Goal: Task Accomplishment & Management: Manage account settings

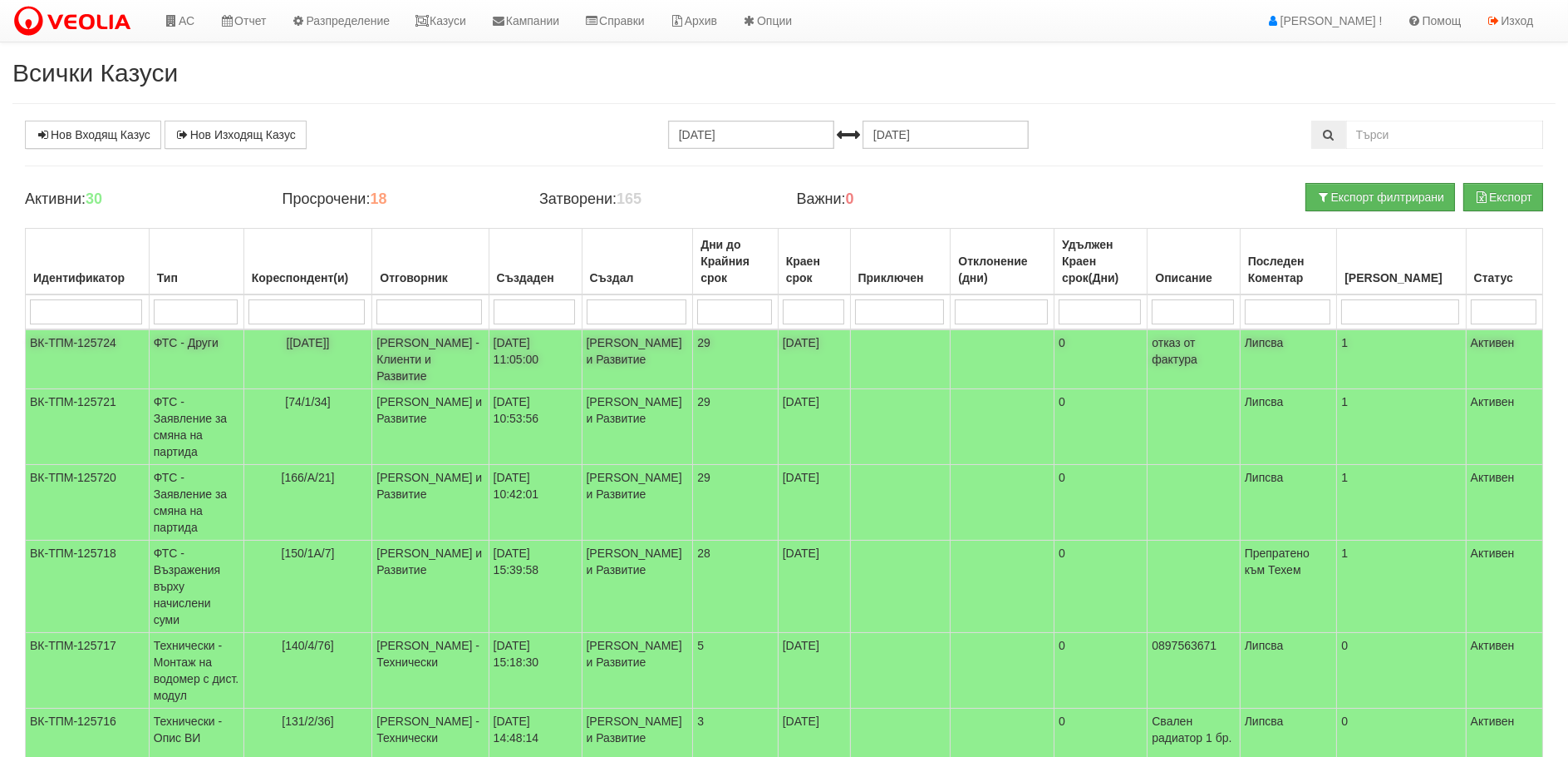
click at [174, 336] on td "ФТС - Други" at bounding box center [197, 359] width 95 height 60
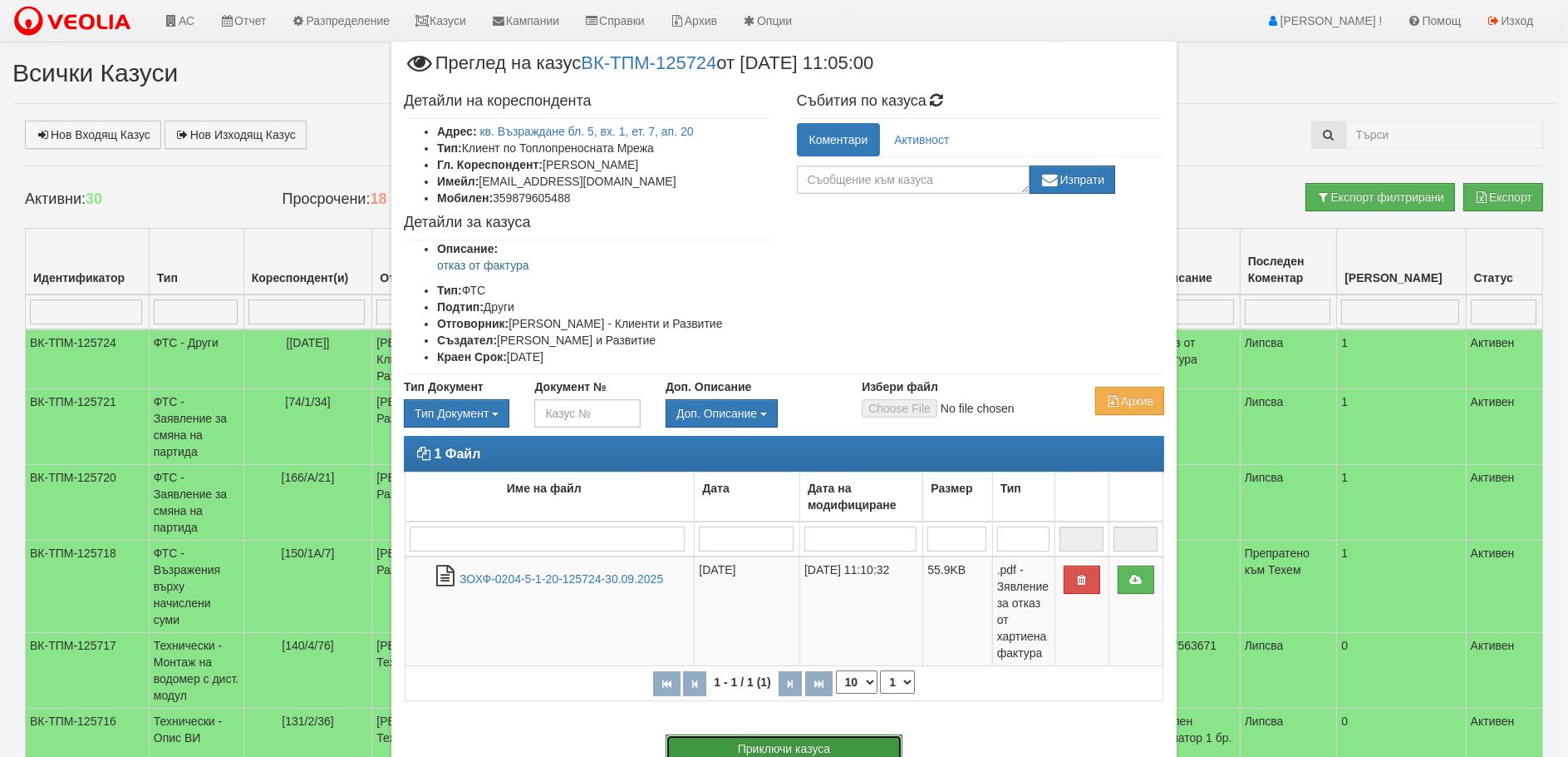
click at [809, 744] on button "Приключи казуса" at bounding box center [784, 748] width 237 height 28
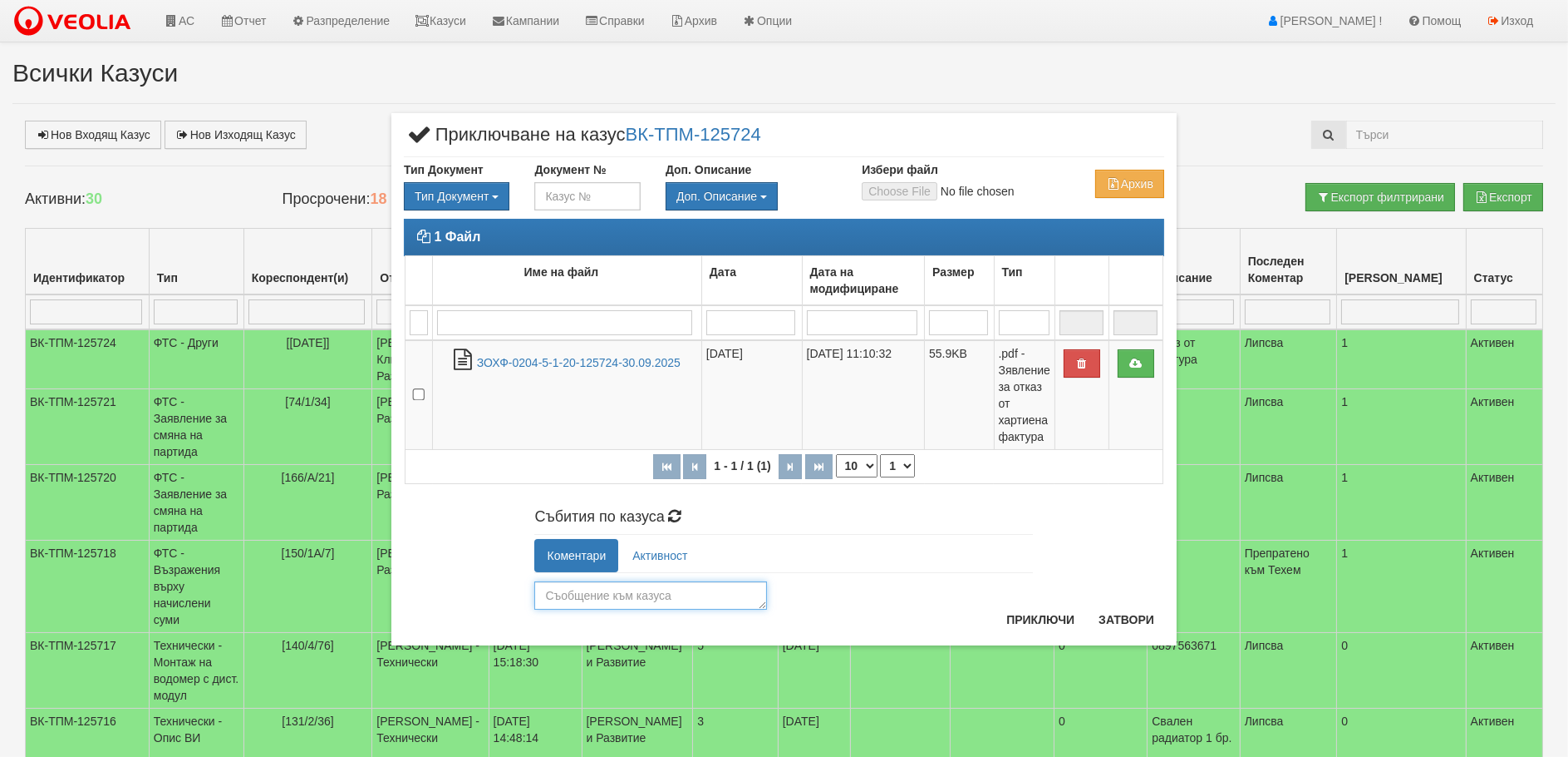
click at [642, 599] on textarea at bounding box center [650, 595] width 233 height 28
type textarea "обработено"
click at [1035, 614] on button "Приключи" at bounding box center [1040, 619] width 89 height 27
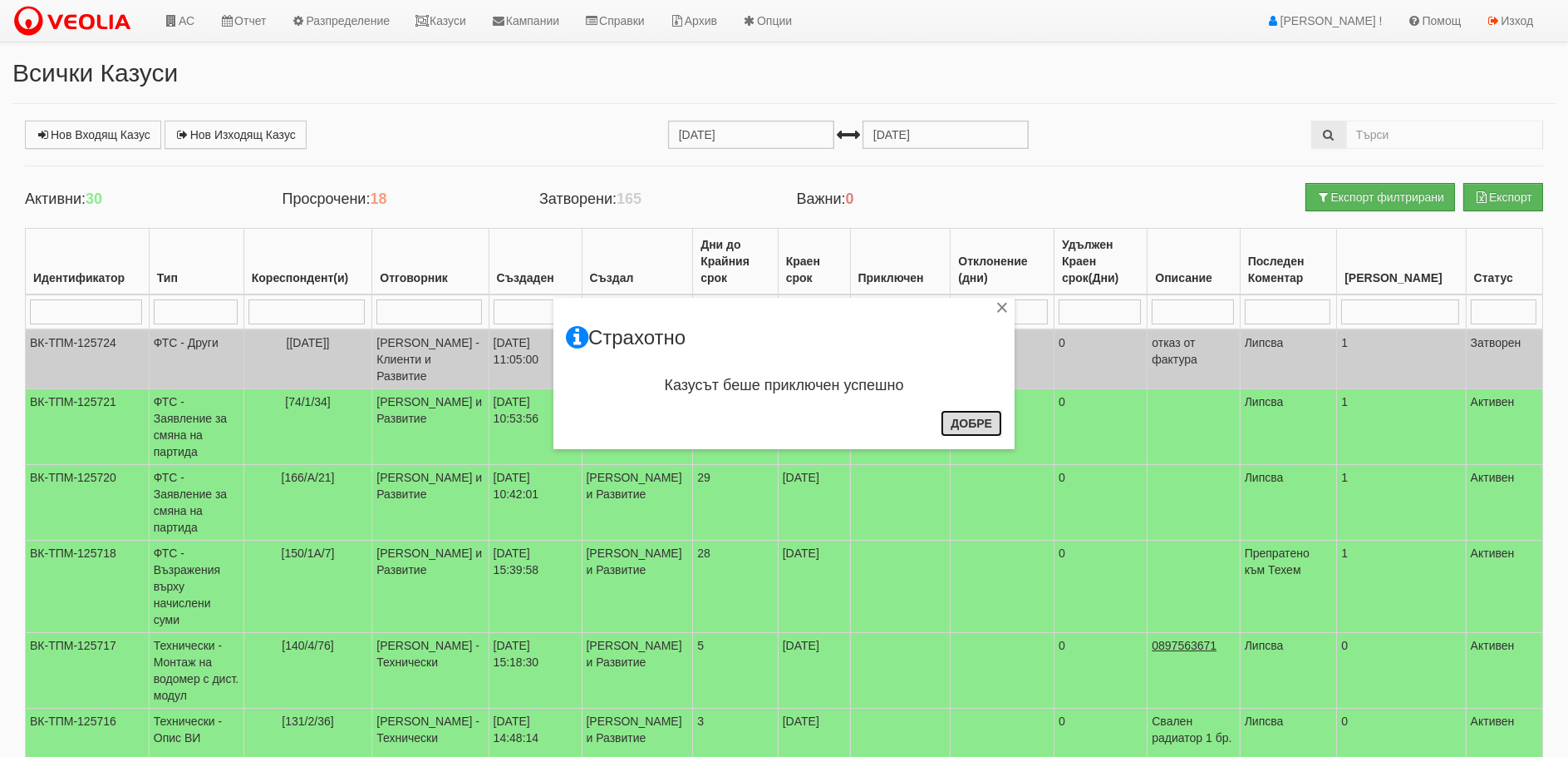
click at [971, 417] on button "Добре" at bounding box center [971, 423] width 61 height 27
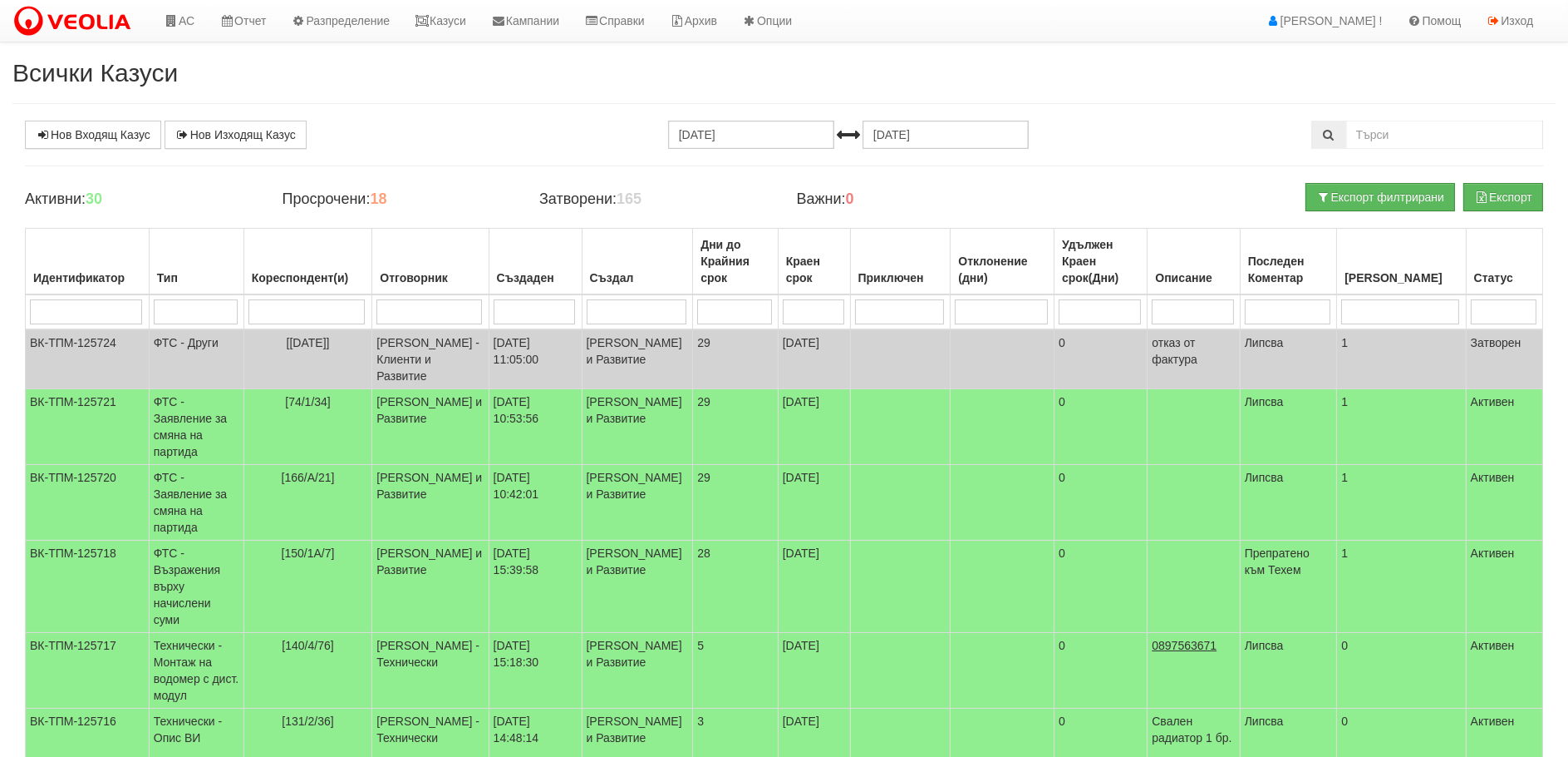
click at [438, 308] on input "search" at bounding box center [429, 311] width 105 height 25
type input "илияна"
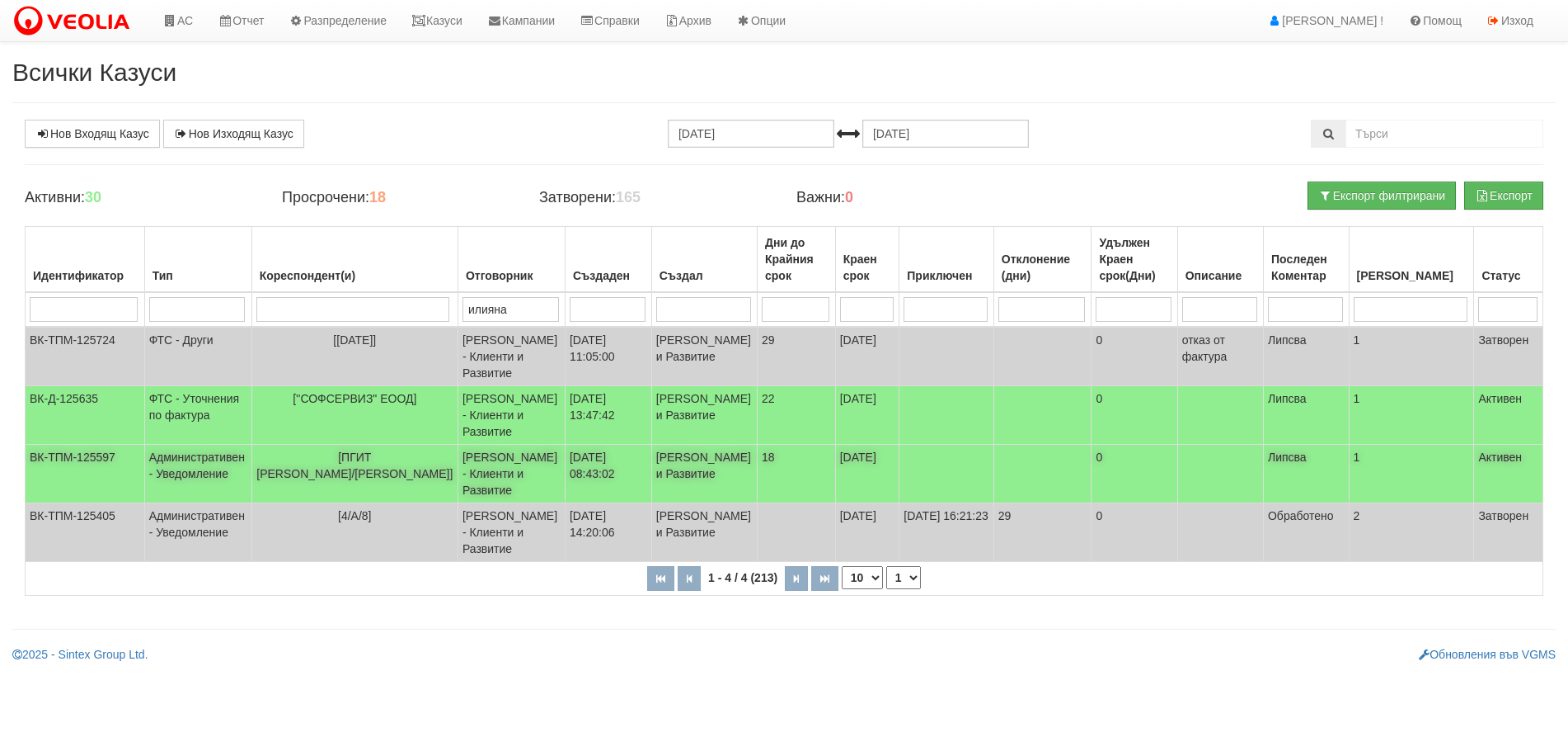
type input "илияна"
click at [187, 486] on td "Административен - Уведомление" at bounding box center [198, 474] width 107 height 58
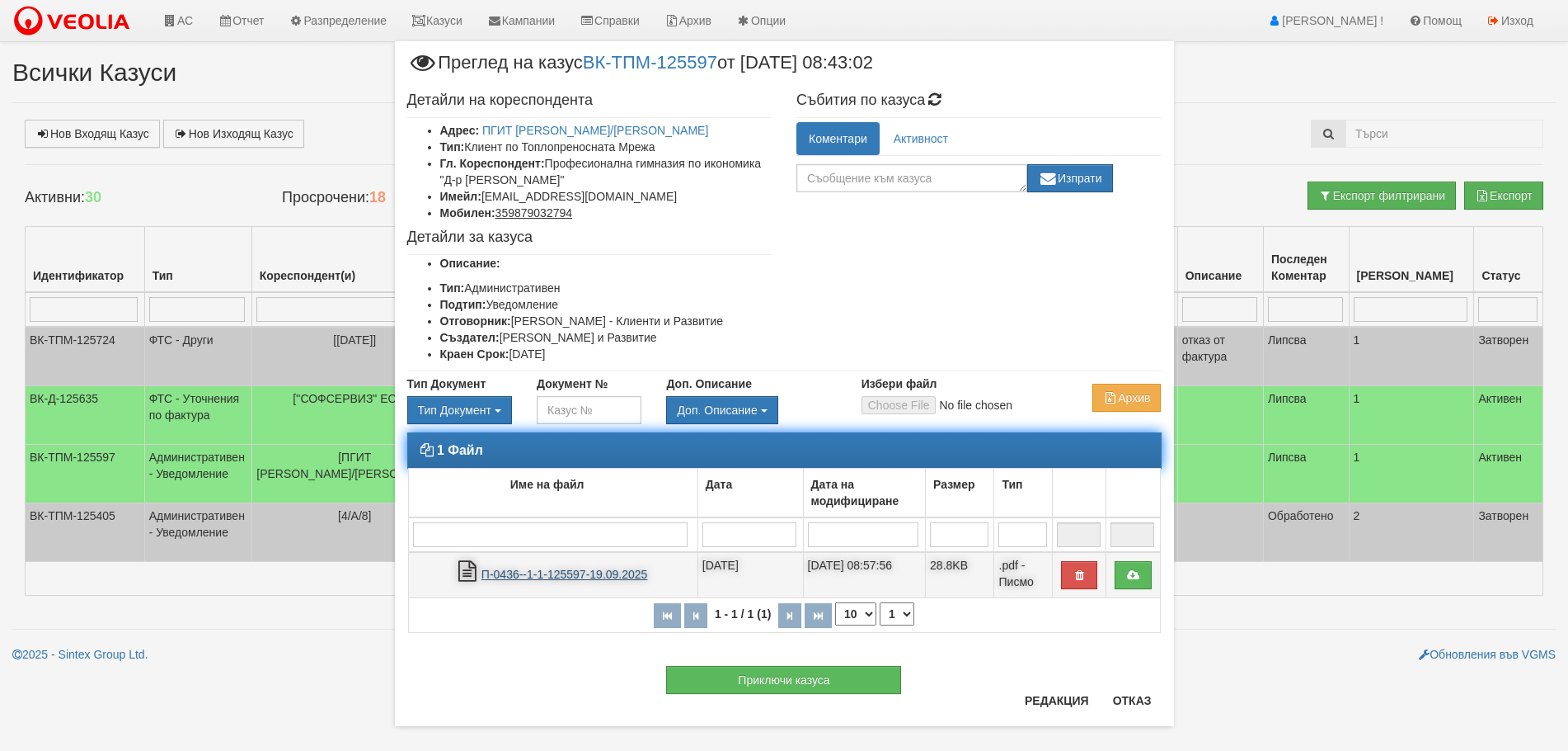
click at [545, 568] on link "П-0436--1-1-125597-19.09.2025" at bounding box center [565, 574] width 166 height 13
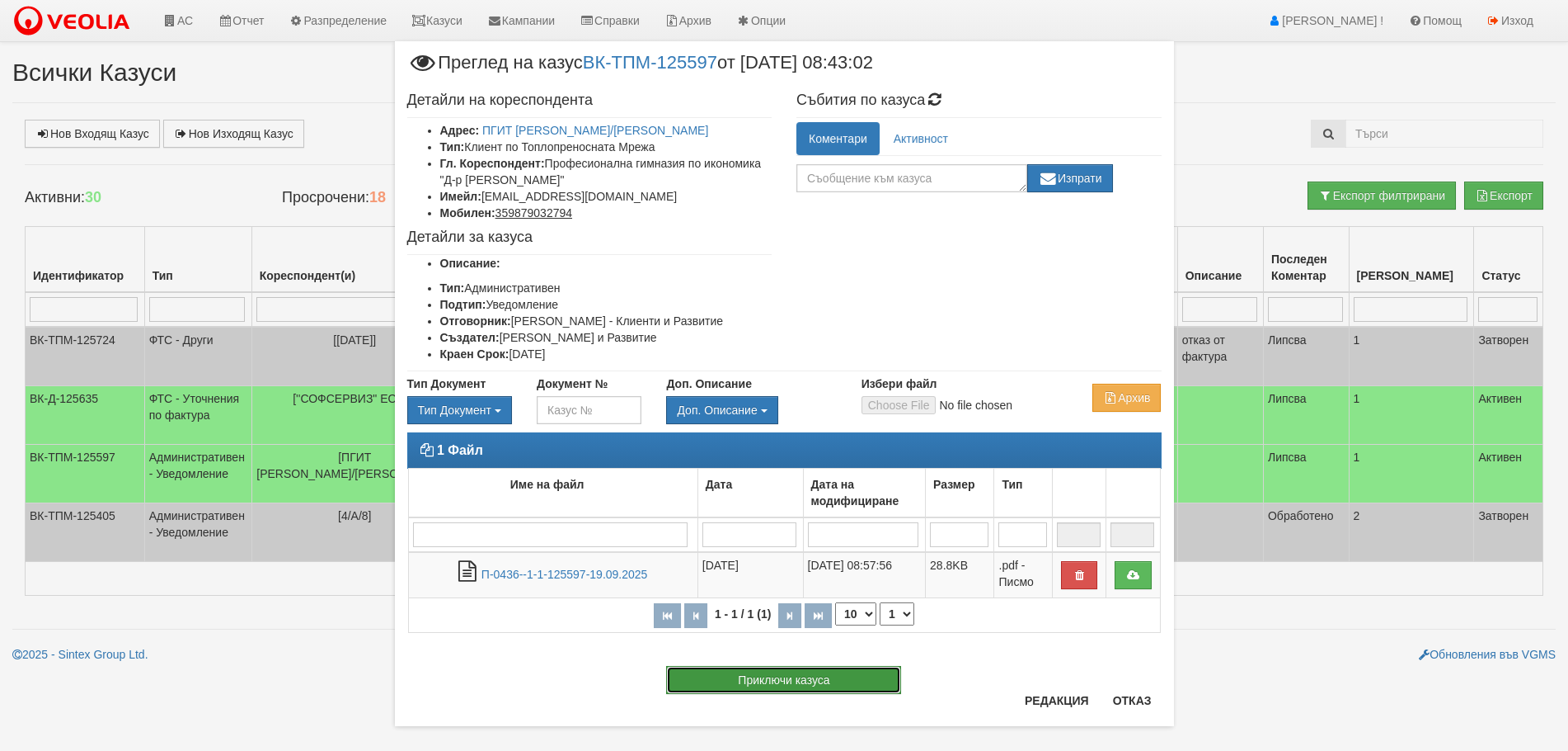
click at [784, 685] on button "Приключи казуса" at bounding box center [784, 680] width 235 height 28
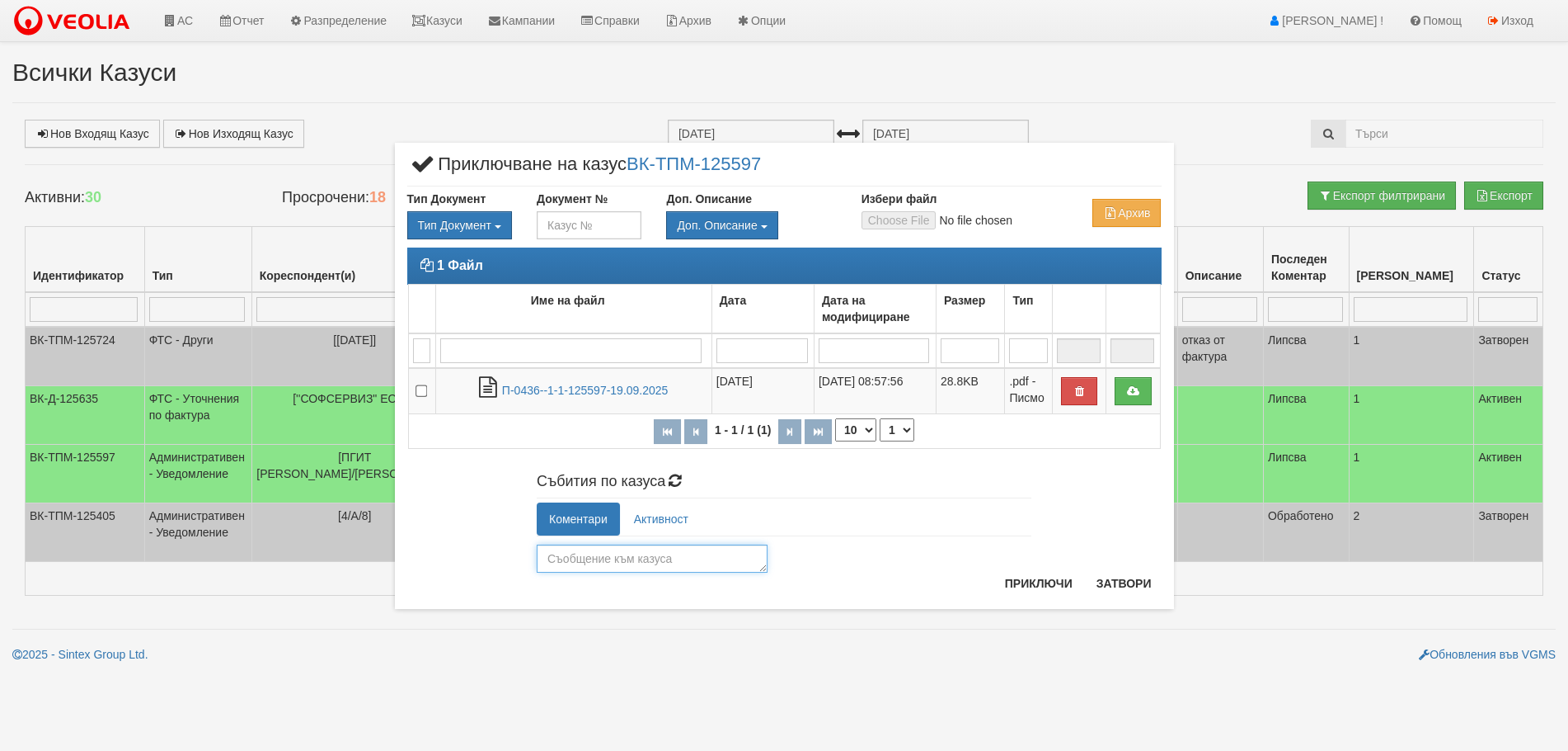
click at [589, 560] on textarea at bounding box center [653, 559] width 231 height 28
type textarea "Обработено"
click at [1019, 580] on button "Приключи" at bounding box center [1038, 583] width 88 height 27
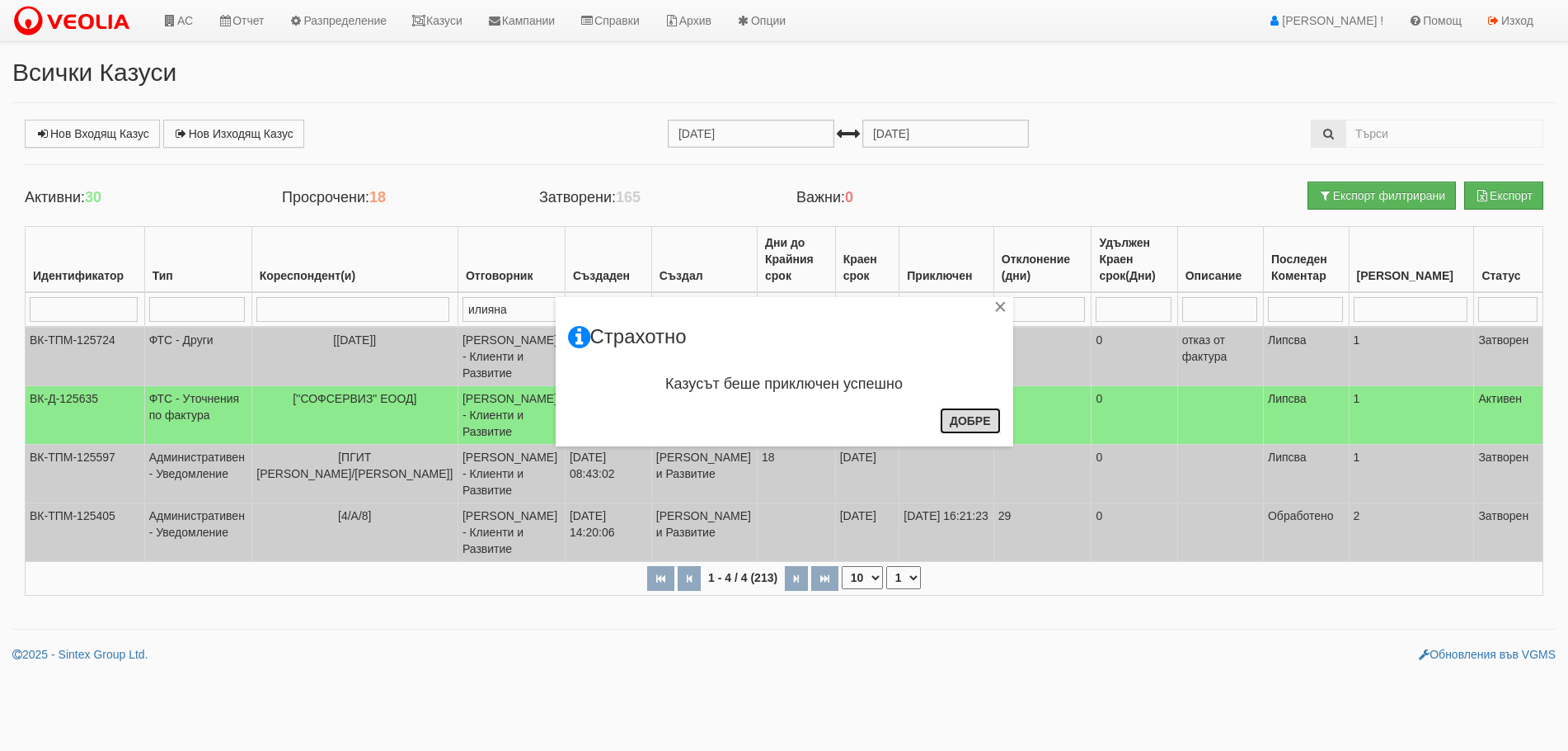
click at [969, 422] on button "Добре" at bounding box center [971, 421] width 61 height 27
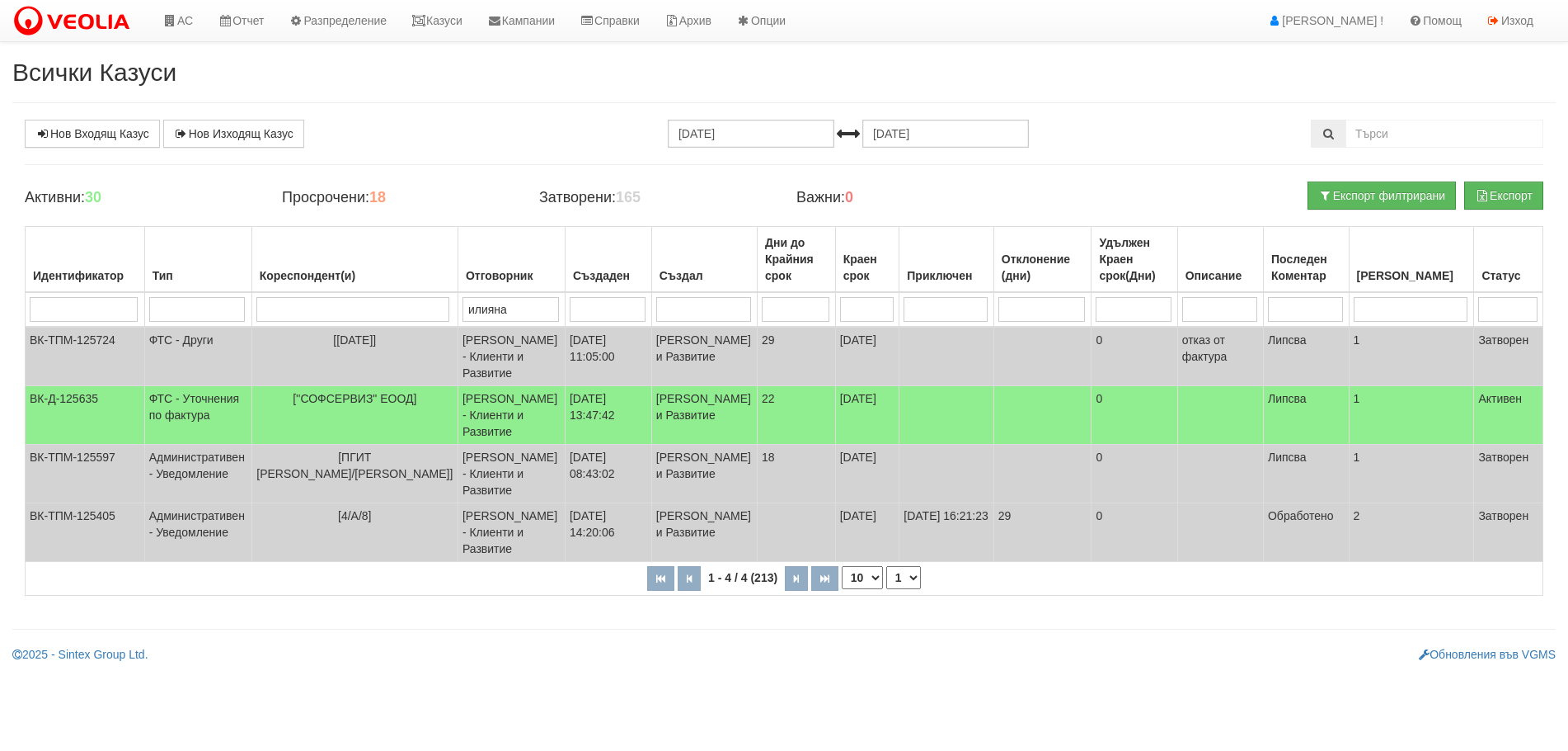
click at [860, 589] on select "10 20 30 40" at bounding box center [862, 577] width 42 height 23
select select "40"
click at [841, 589] on select "10 20 30 40" at bounding box center [862, 577] width 42 height 23
click at [741, 131] on input "30.08.2025" at bounding box center [751, 133] width 166 height 28
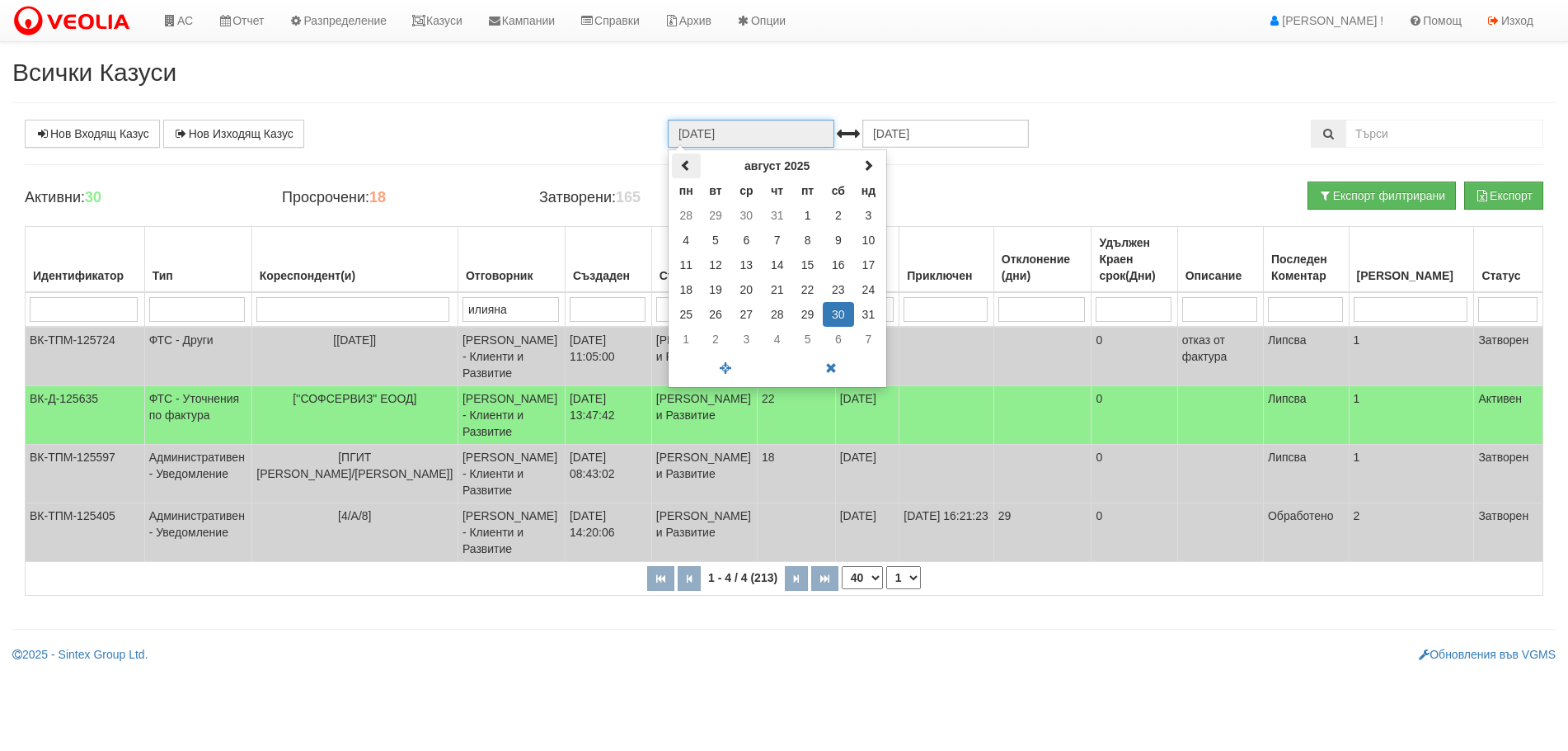
click at [681, 162] on span at bounding box center [686, 165] width 11 height 11
click at [715, 216] on td "1" at bounding box center [716, 215] width 31 height 25
type input "01.07.2025"
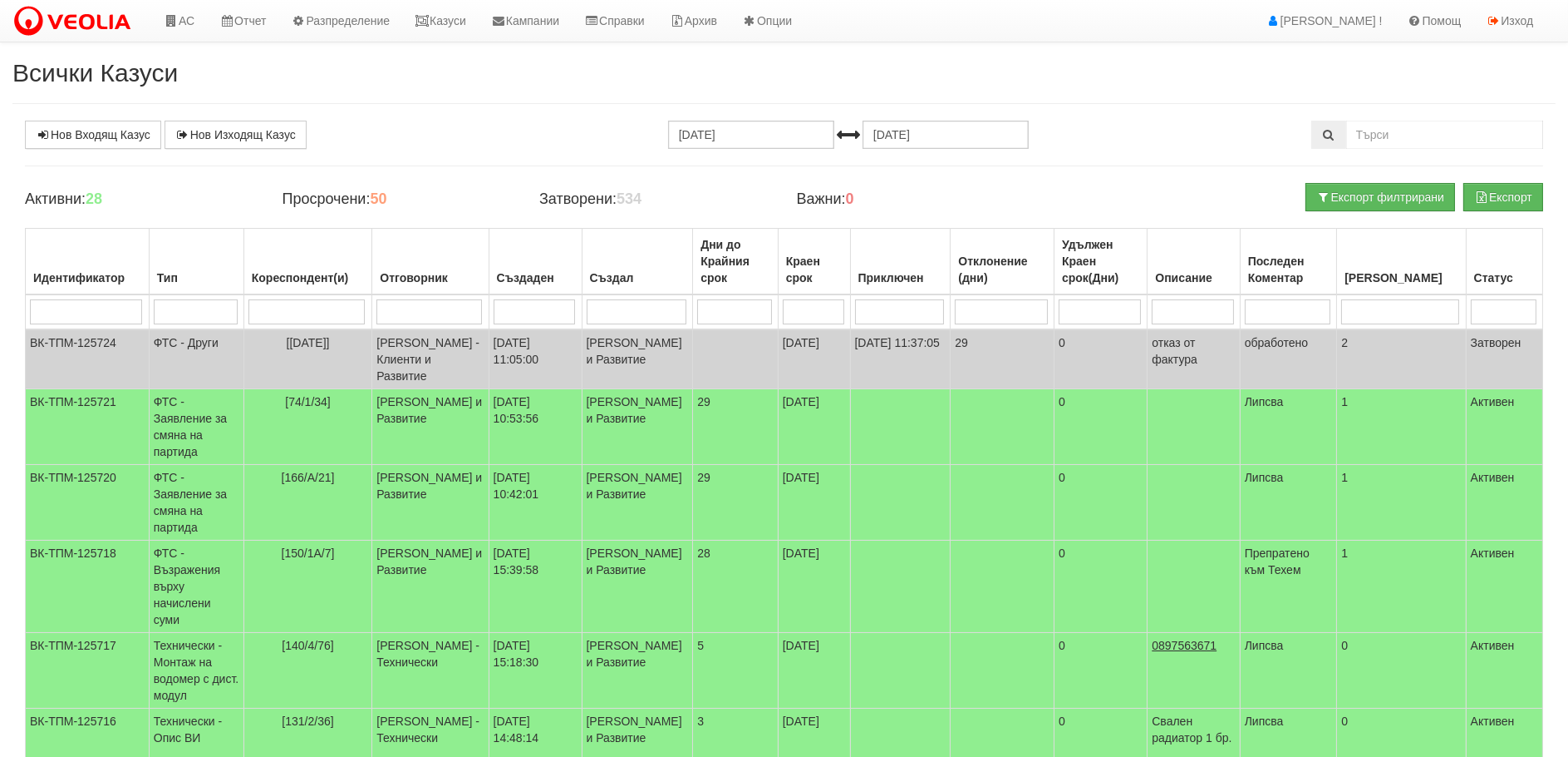
click at [434, 304] on input "search" at bounding box center [429, 311] width 105 height 25
type input "или"
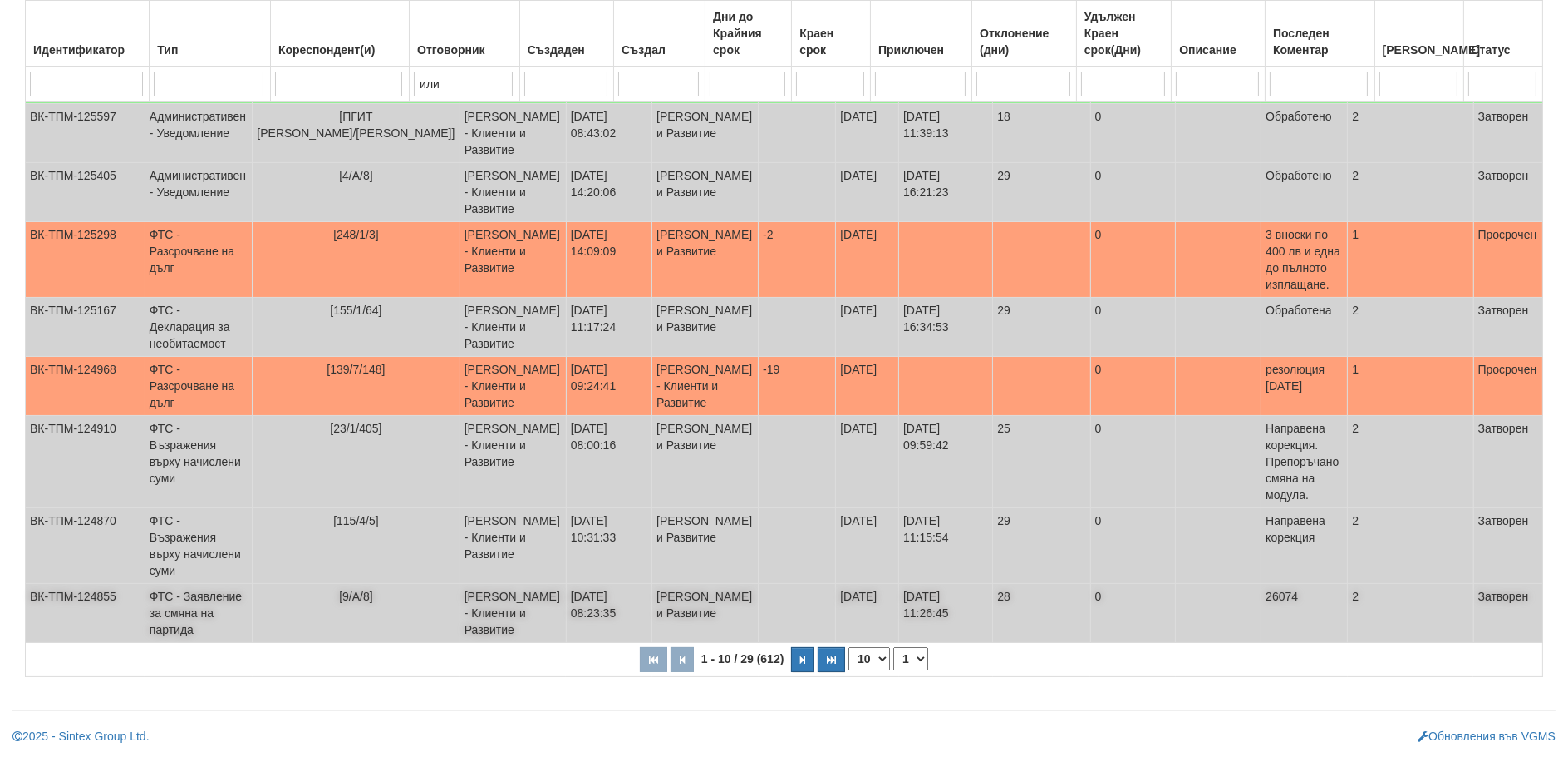
scroll to position [443, 0]
type input "или"
click at [863, 654] on select "10 20 30 40" at bounding box center [868, 658] width 42 height 23
select select "40"
click at [848, 670] on select "10 20 30 40" at bounding box center [868, 658] width 42 height 23
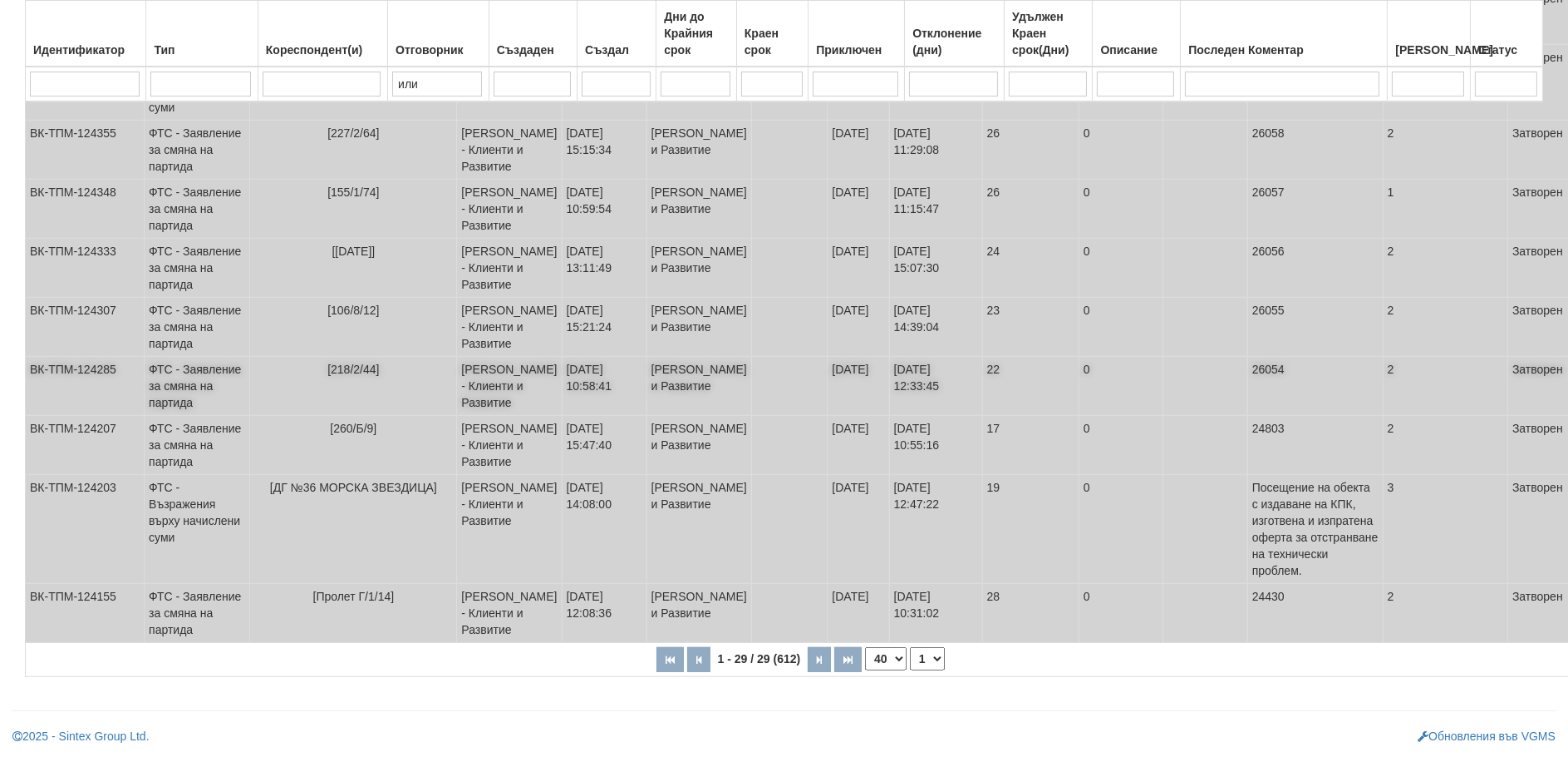
scroll to position [1979, 0]
click at [808, 663] on button "button" at bounding box center [819, 659] width 23 height 25
click at [808, 659] on button "button" at bounding box center [819, 659] width 23 height 25
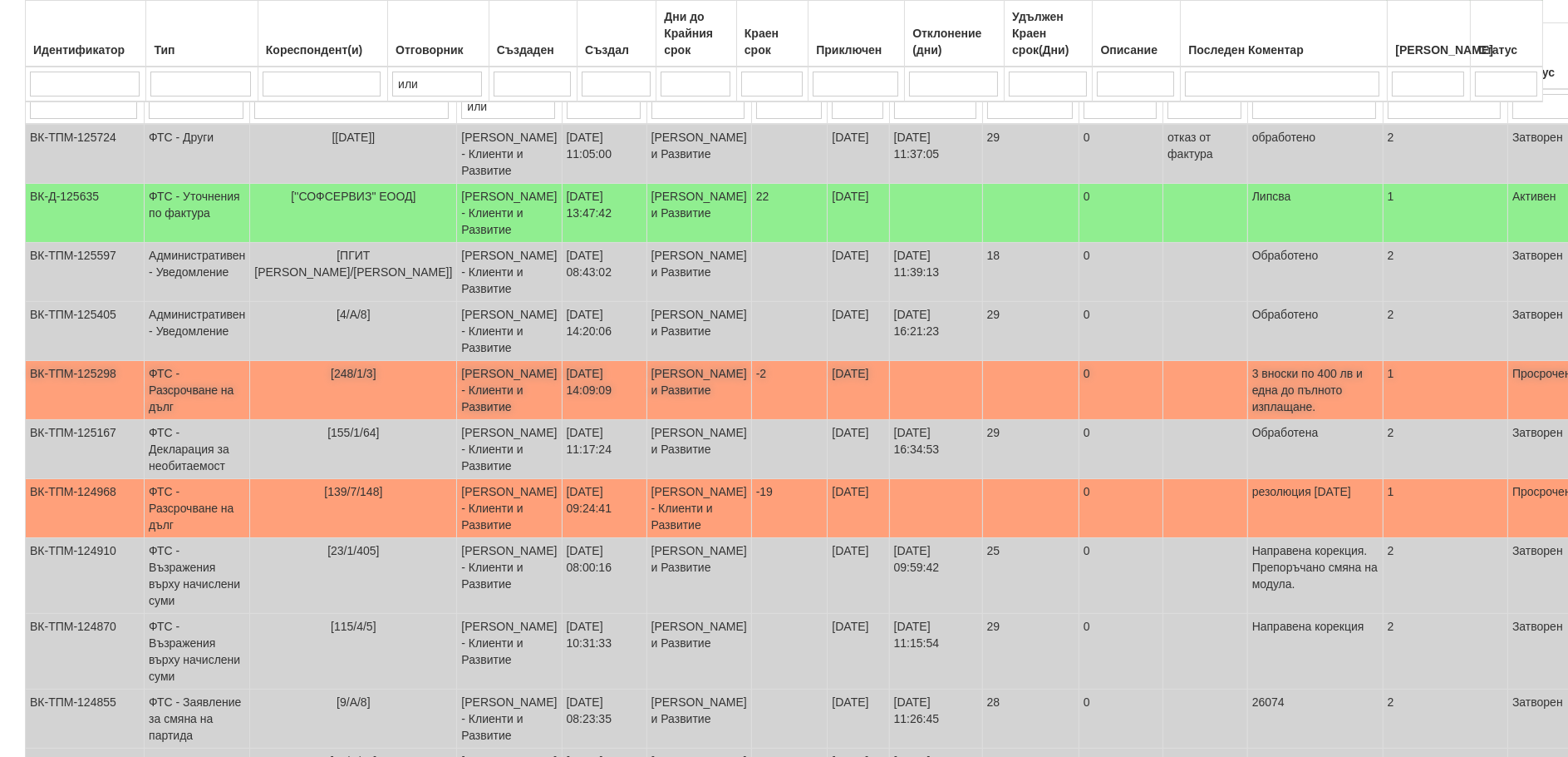
scroll to position [234, 0]
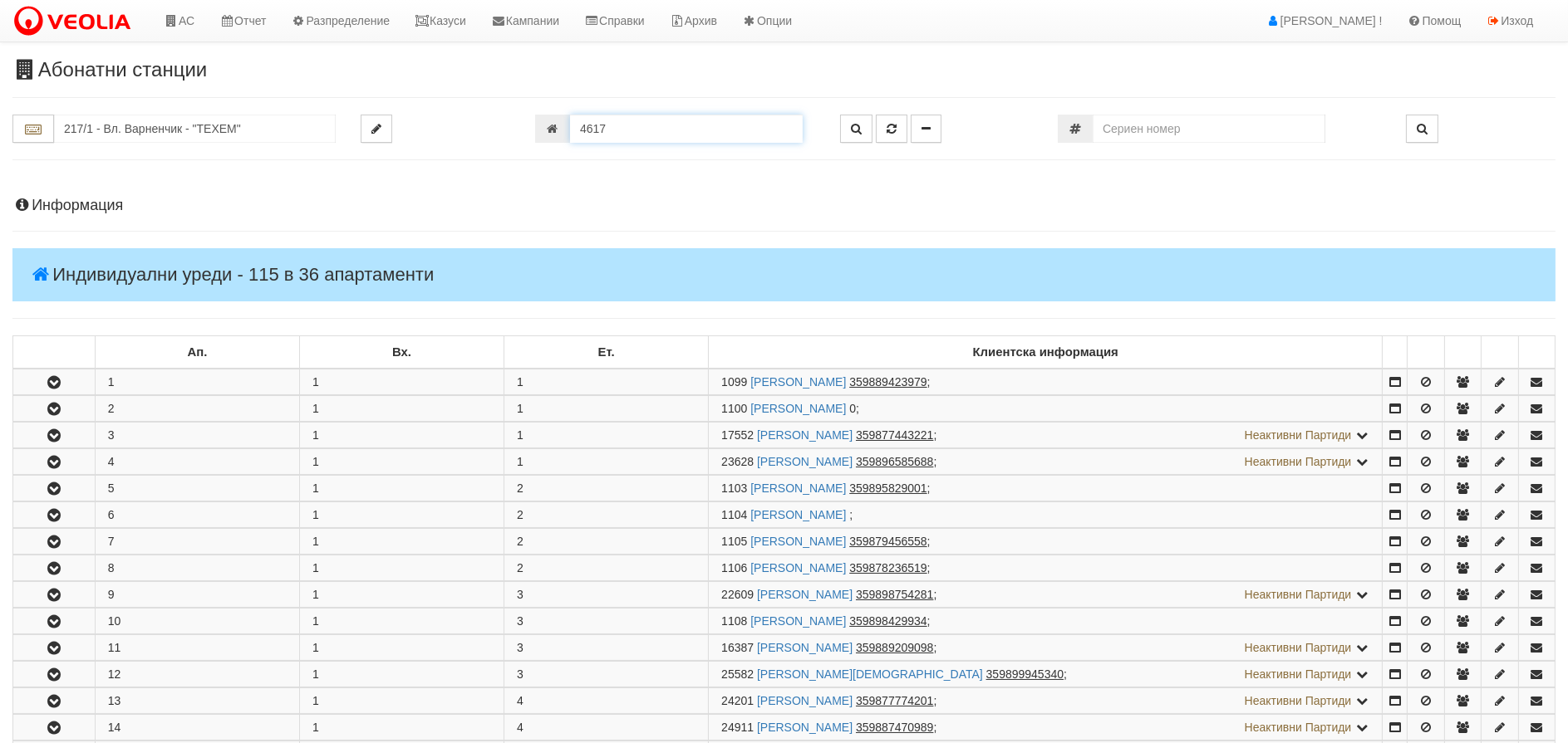
drag, startPoint x: 637, startPoint y: 127, endPoint x: 312, endPoint y: 124, distance: 325.0
click at [319, 124] on div "217/1 - Вл. Варненчик - "ТЕХЕМ" 4617" at bounding box center [784, 128] width 1568 height 28
type input "12642"
type input "209/1 - "ТЕХЕМ СЪРВИСИС" ЕООД"
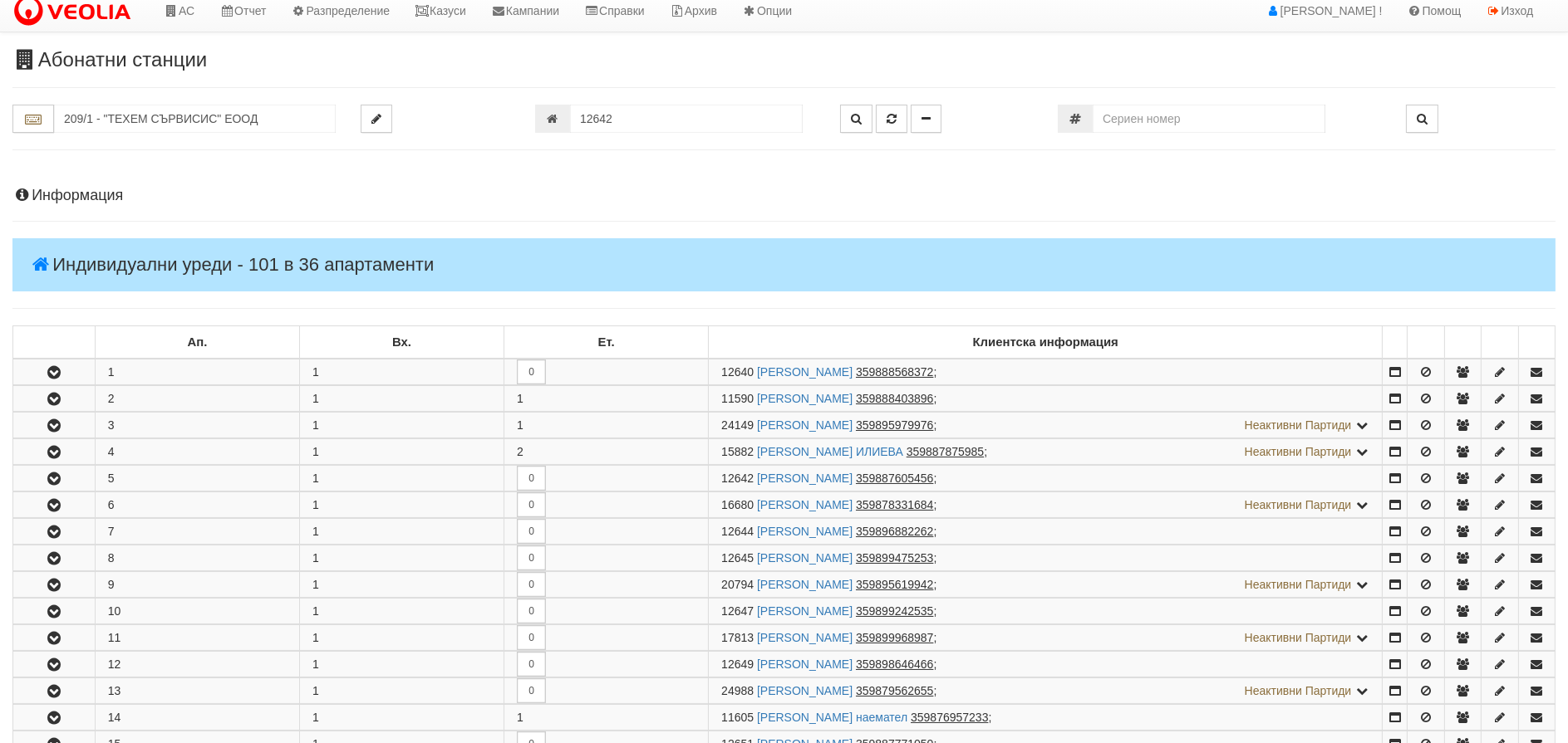
scroll to position [434, 0]
